Goal: Information Seeking & Learning: Learn about a topic

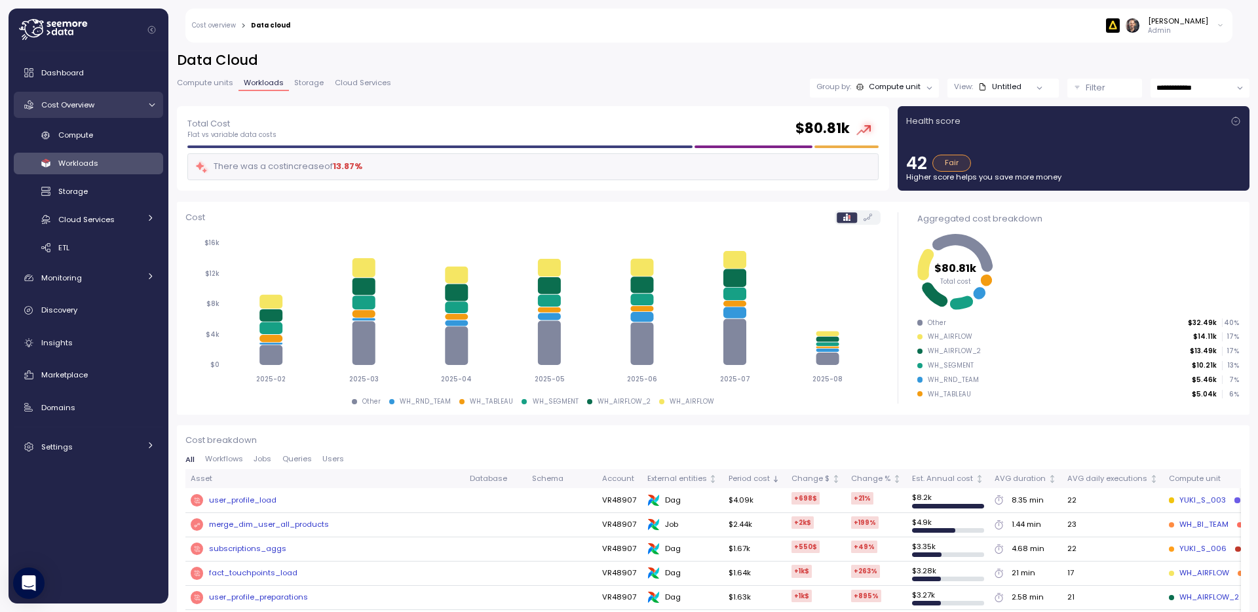
click at [70, 105] on span "Cost Overview" at bounding box center [67, 105] width 53 height 10
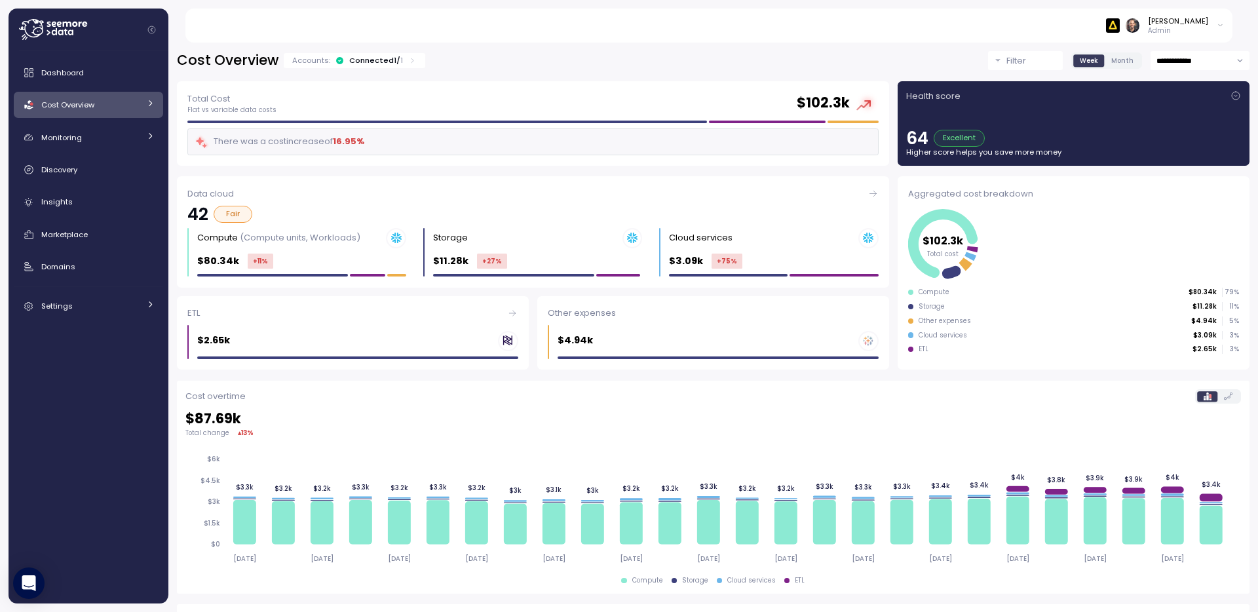
click at [153, 102] on icon at bounding box center [150, 103] width 9 height 9
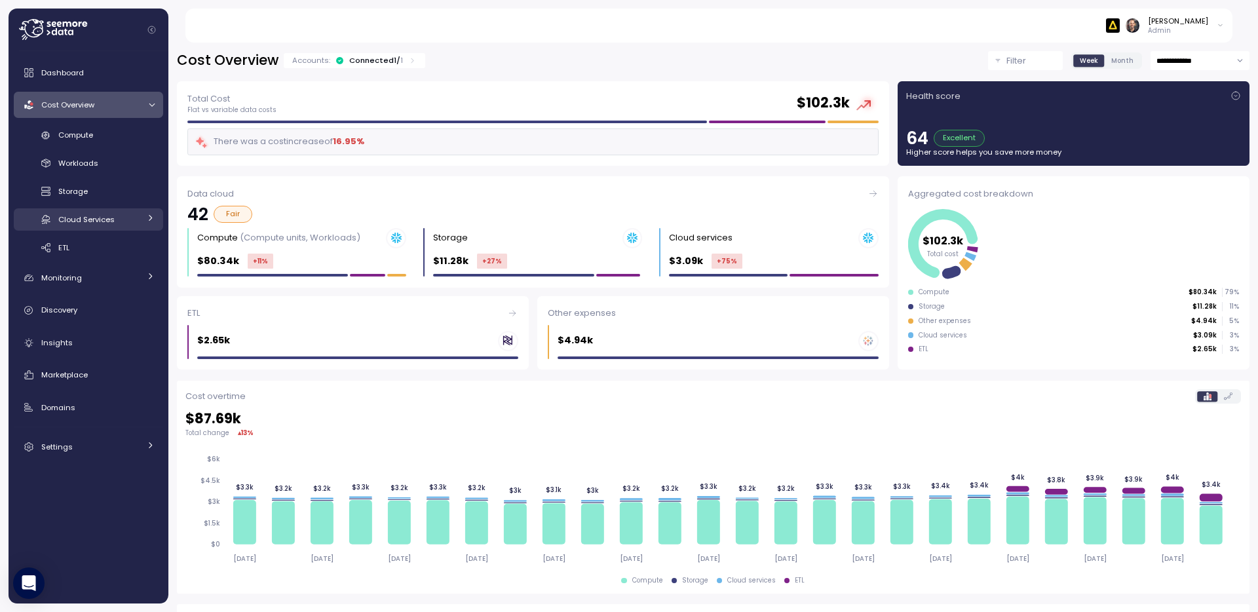
click at [79, 221] on span "Cloud Services" at bounding box center [86, 219] width 56 height 10
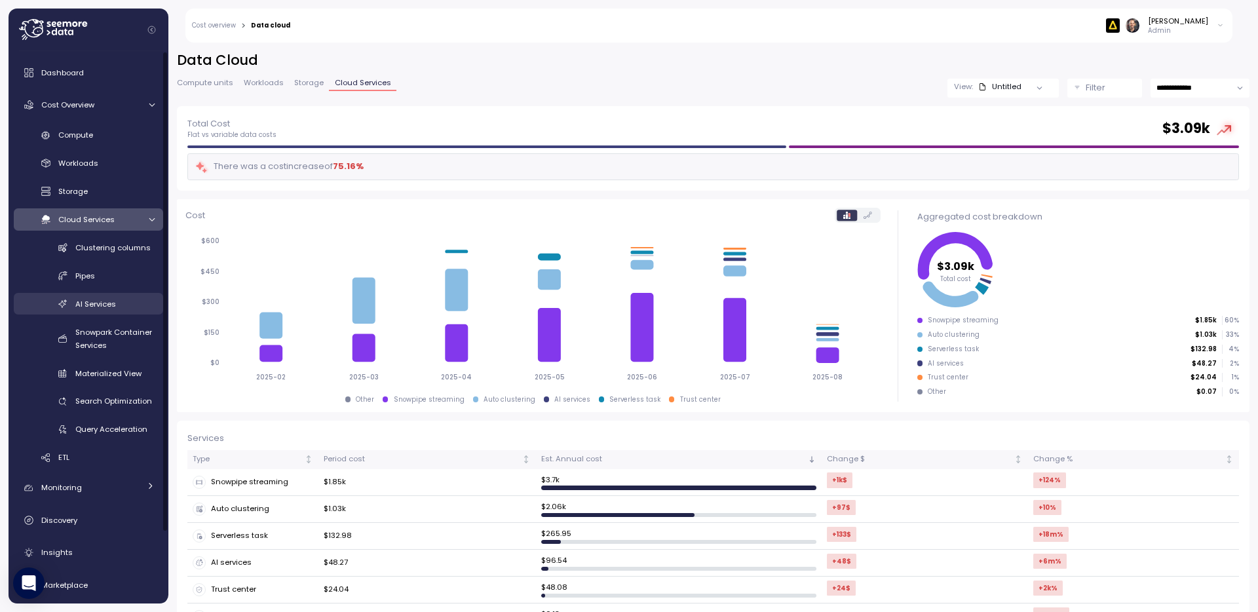
click at [102, 305] on span "AI Services" at bounding box center [95, 304] width 41 height 10
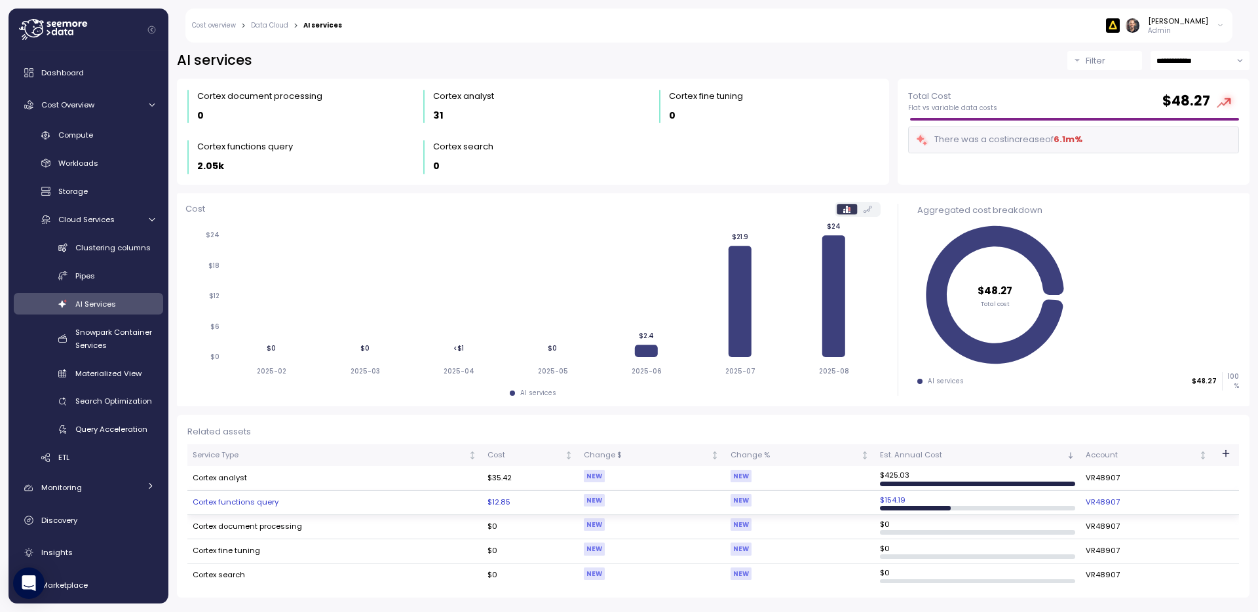
click at [250, 501] on td "Cortex functions query" at bounding box center [334, 503] width 295 height 24
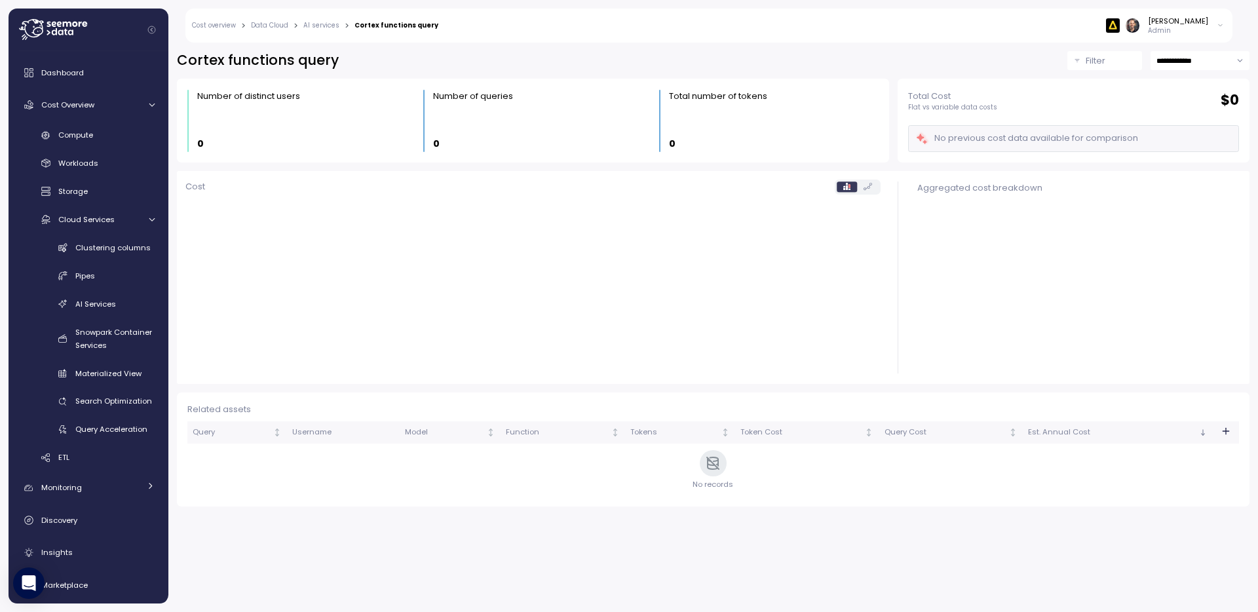
click at [1236, 63] on input "**********" at bounding box center [1200, 60] width 99 height 19
click at [1190, 125] on span "Last 7 days" at bounding box center [1179, 123] width 43 height 12
type input "**********"
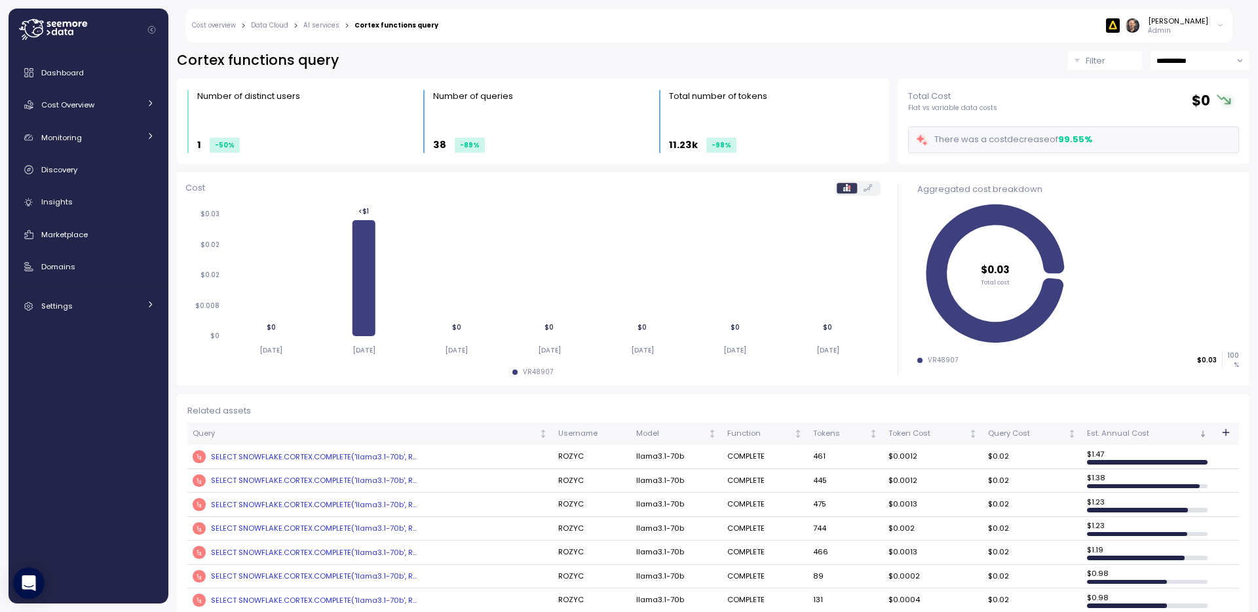
click at [322, 26] on link "AI services" at bounding box center [321, 25] width 36 height 7
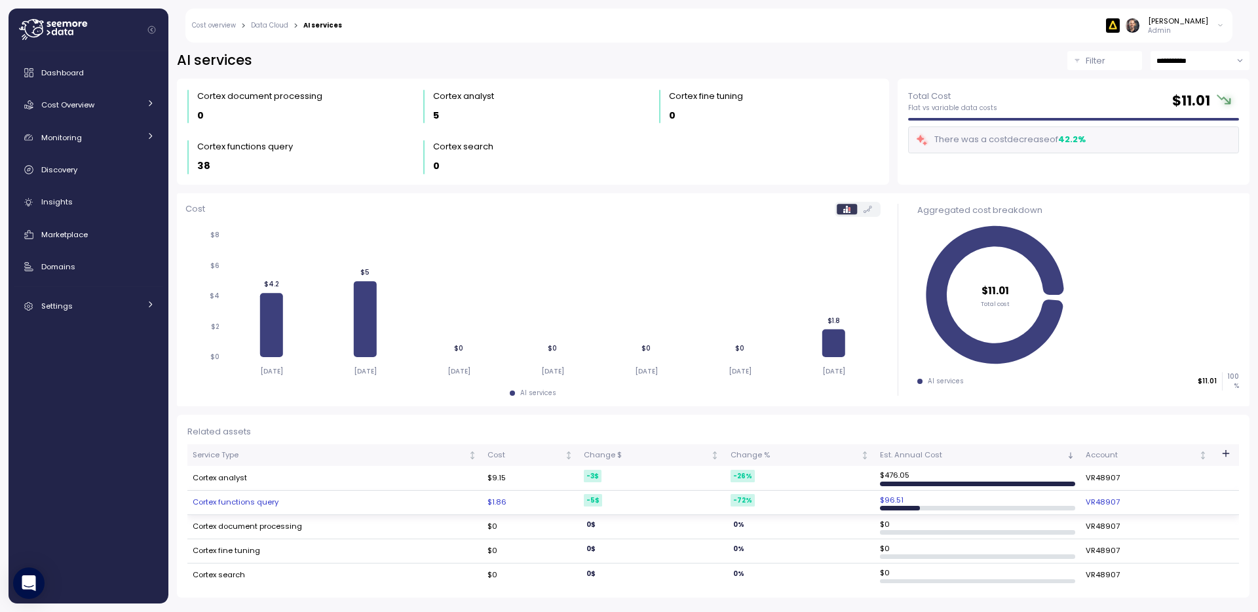
click at [265, 501] on td "Cortex functions query" at bounding box center [334, 503] width 295 height 24
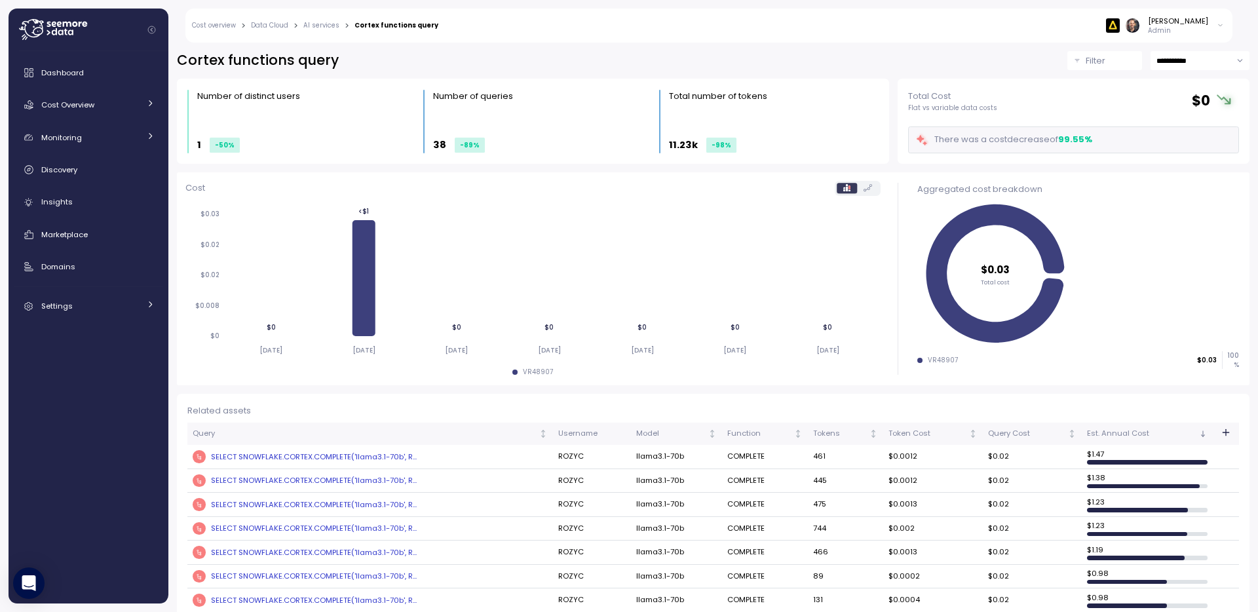
click at [324, 24] on link "AI services" at bounding box center [321, 25] width 36 height 7
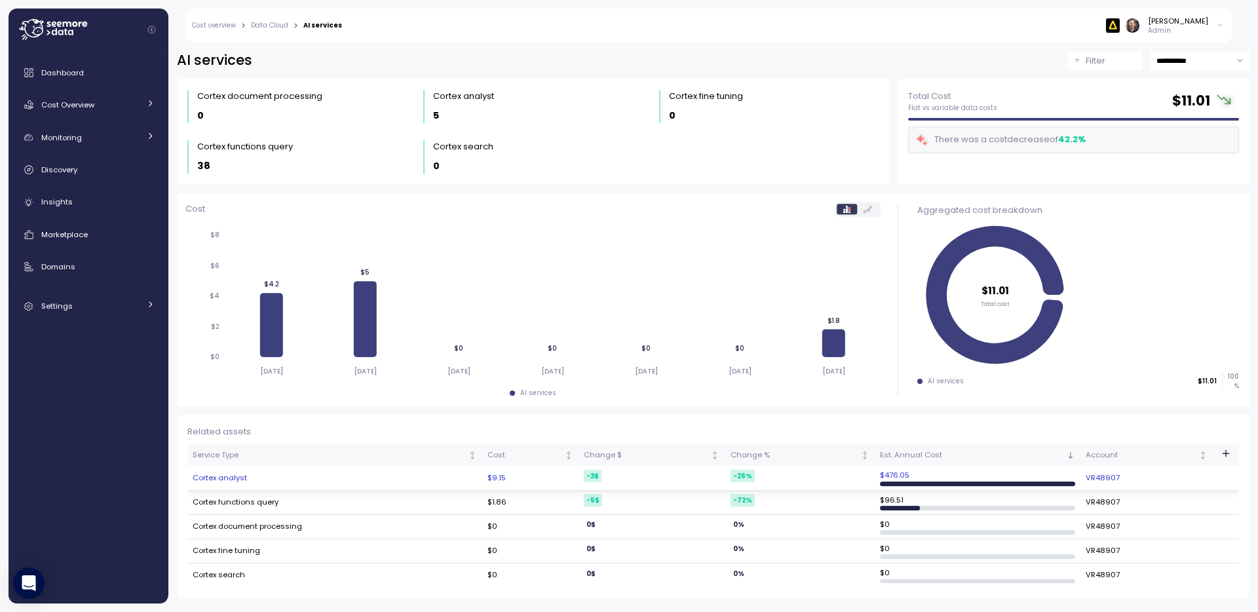
click at [236, 477] on td "Cortex analyst" at bounding box center [334, 478] width 295 height 24
